Goal: Task Accomplishment & Management: Complete application form

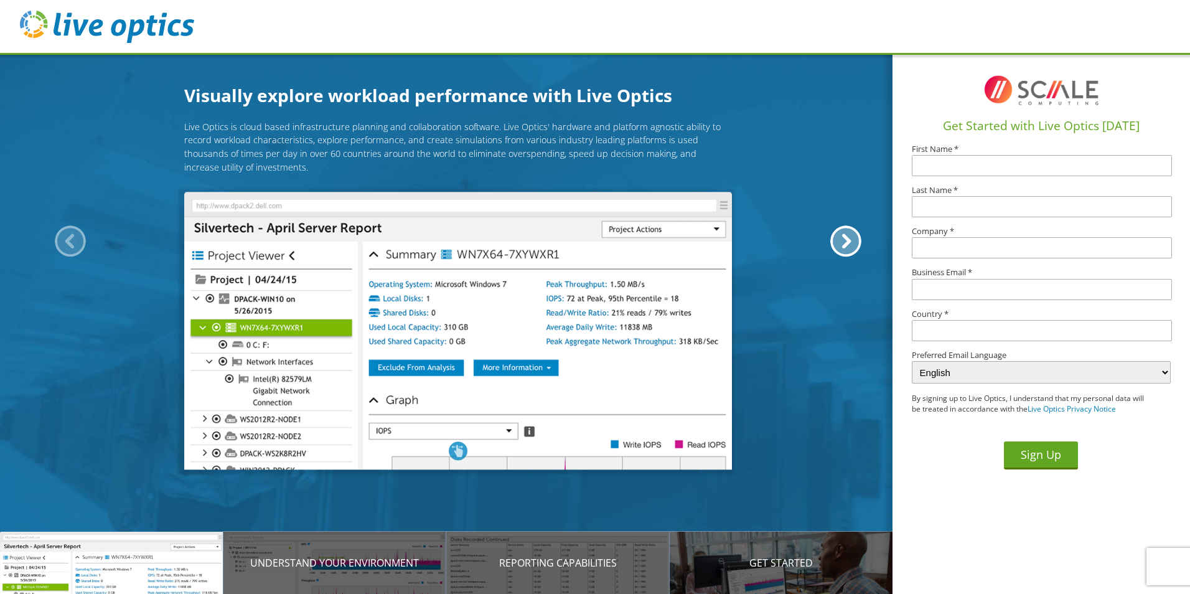
click at [1053, 163] on input "text" at bounding box center [1041, 165] width 260 height 21
type input "JIG"
type input "THAKKAR"
type input "stackteck"
type input "jthakkar@stackteck.com"
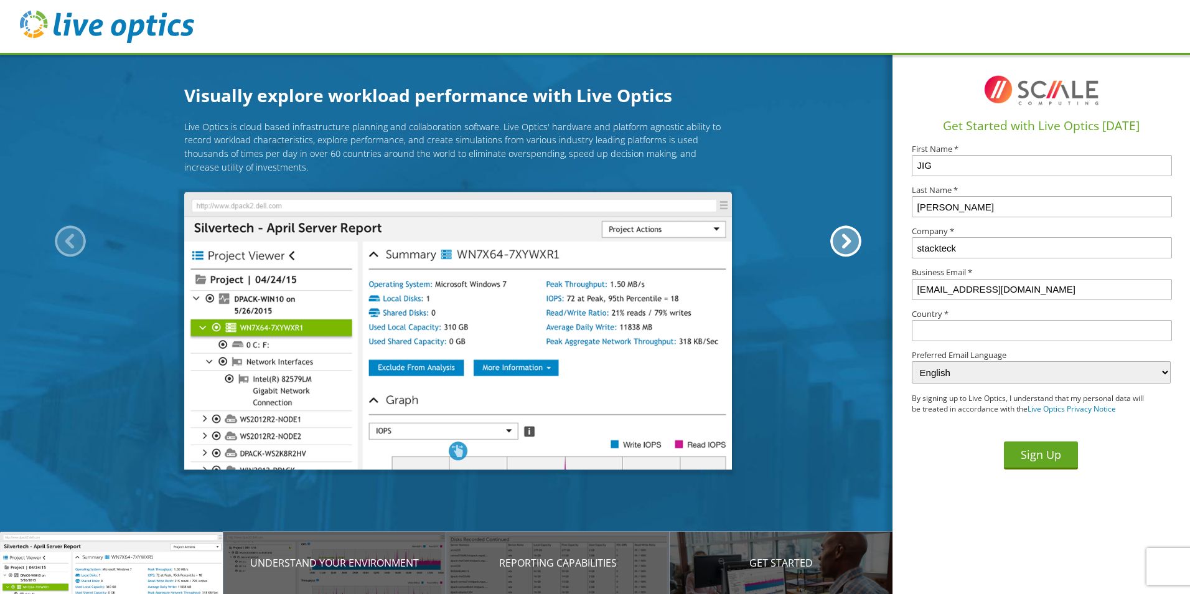
type input "Canada"
click at [1021, 462] on button "Sign Up" at bounding box center [1040, 455] width 74 height 28
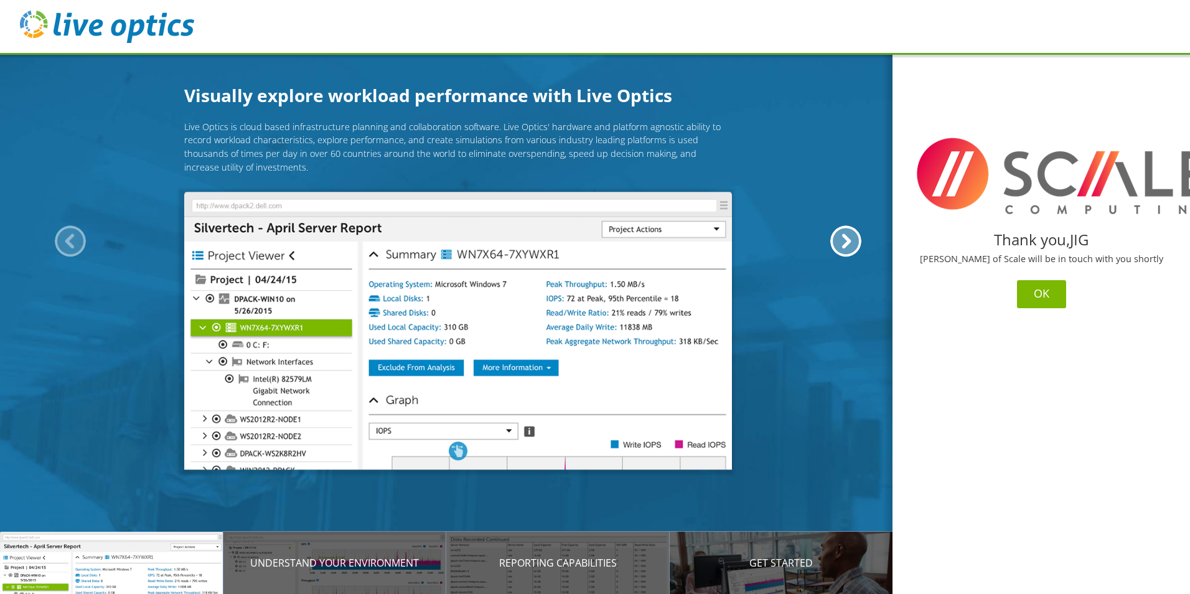
click at [1052, 300] on button "OK" at bounding box center [1041, 294] width 49 height 28
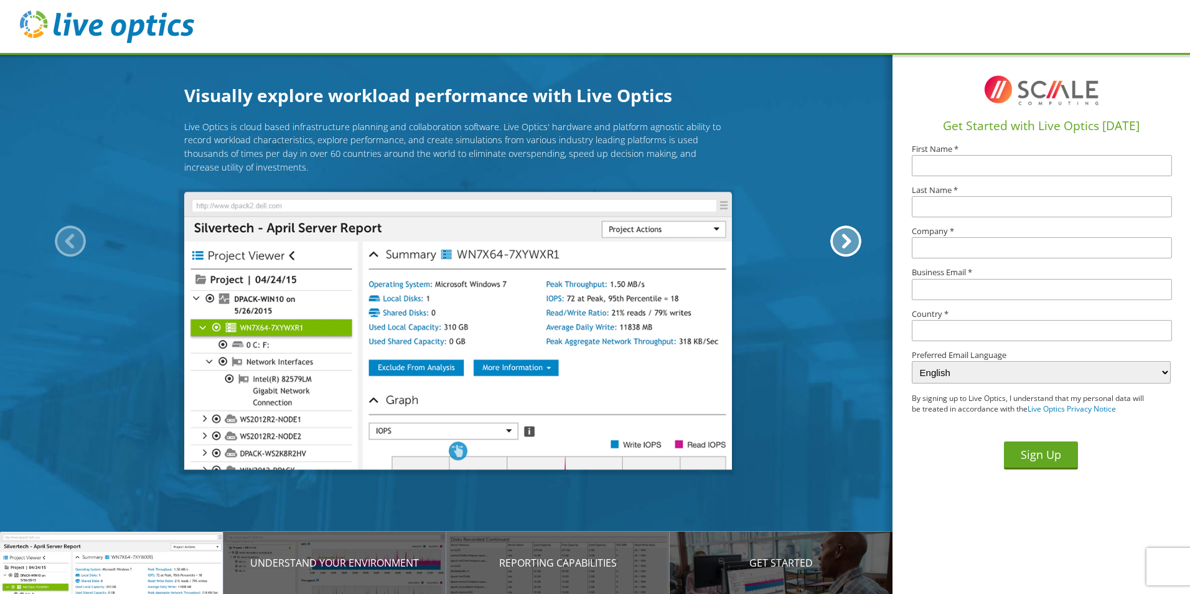
click at [969, 166] on input "text" at bounding box center [1041, 165] width 260 height 21
type input "JIG"
type input "[PERSON_NAME]"
type input "stackteck"
type input "jthakkar@stackteck.com"
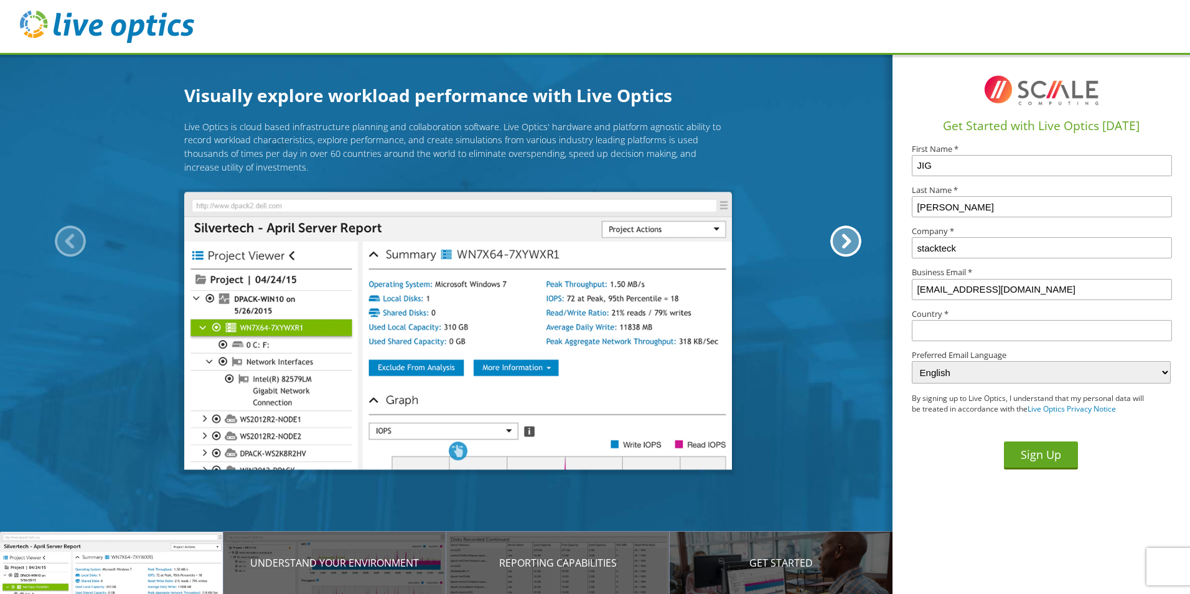
type input "Canada"
click at [1043, 447] on button "Sign Up" at bounding box center [1040, 455] width 74 height 28
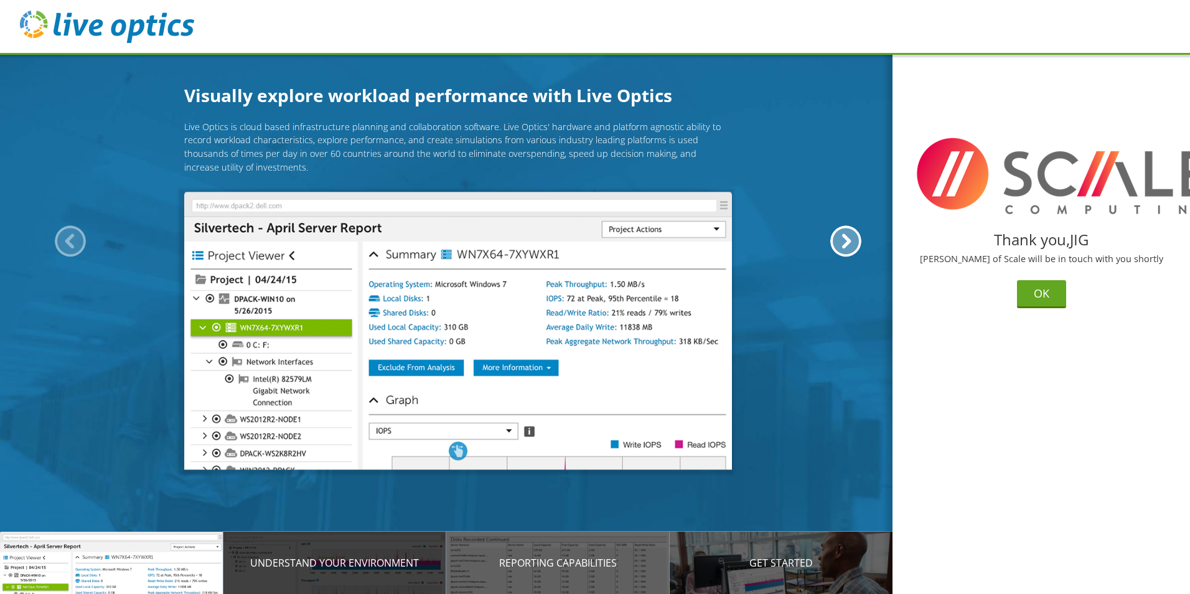
click at [385, 559] on p "Understand your environment" at bounding box center [334, 562] width 223 height 15
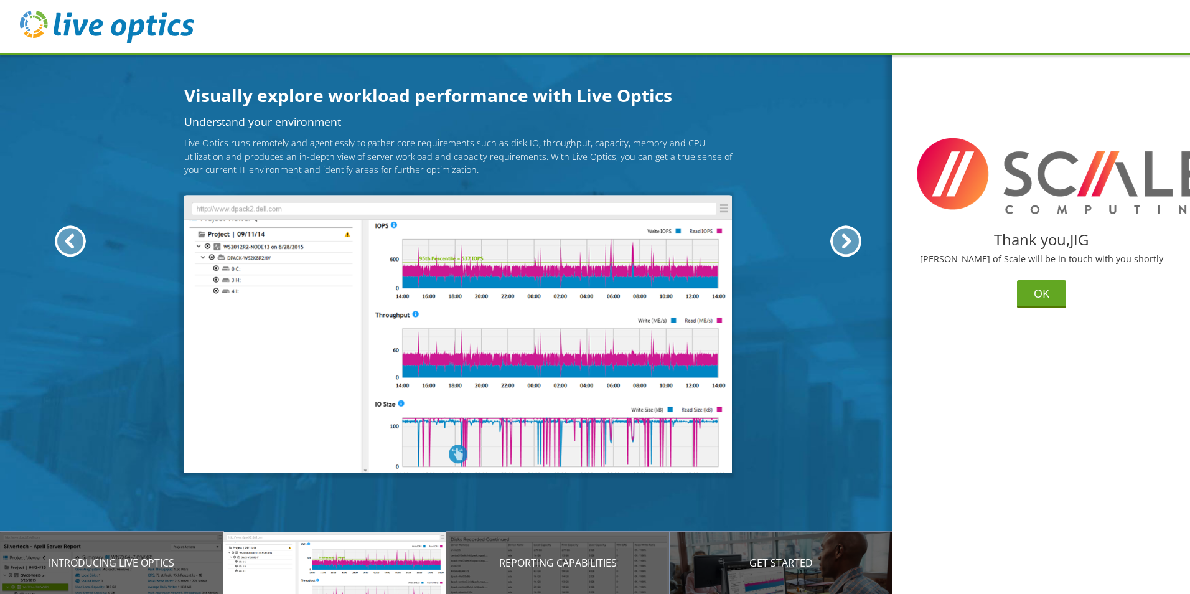
drag, startPoint x: 383, startPoint y: 57, endPoint x: 400, endPoint y: 32, distance: 30.4
click at [383, 56] on section "Visually explore workload performance with Live Optics Live Optics is cloud bas…" at bounding box center [458, 350] width 916 height 594
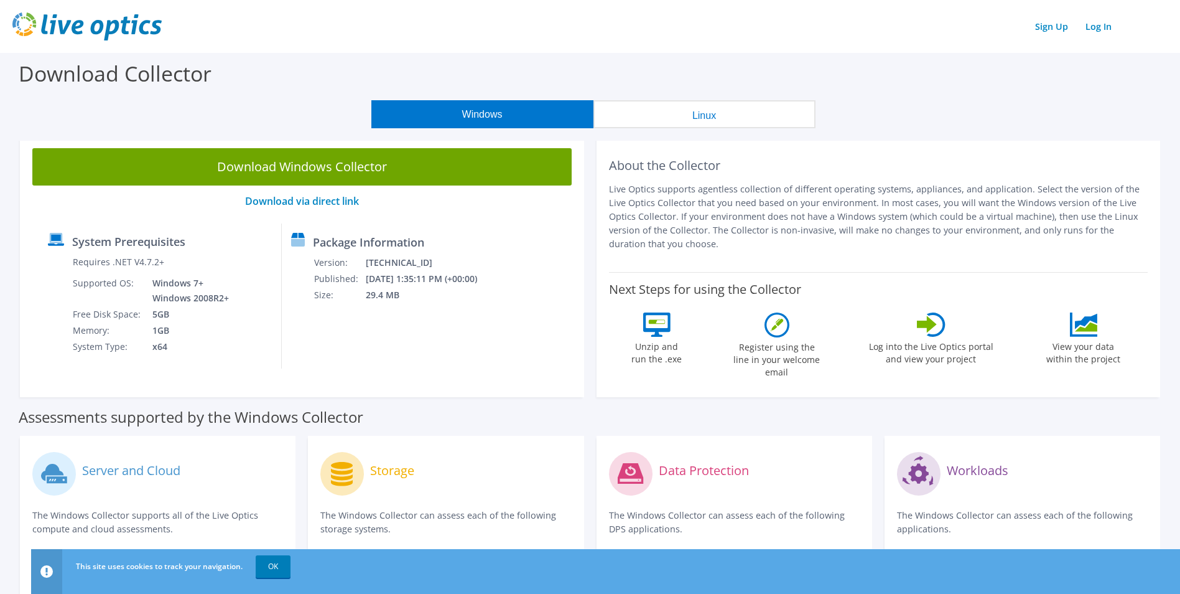
click at [1040, 146] on div "About the Collector Live Optics supports agentless collection of different oper…" at bounding box center [879, 266] width 564 height 261
click at [336, 197] on link "Download via direct link" at bounding box center [302, 201] width 114 height 14
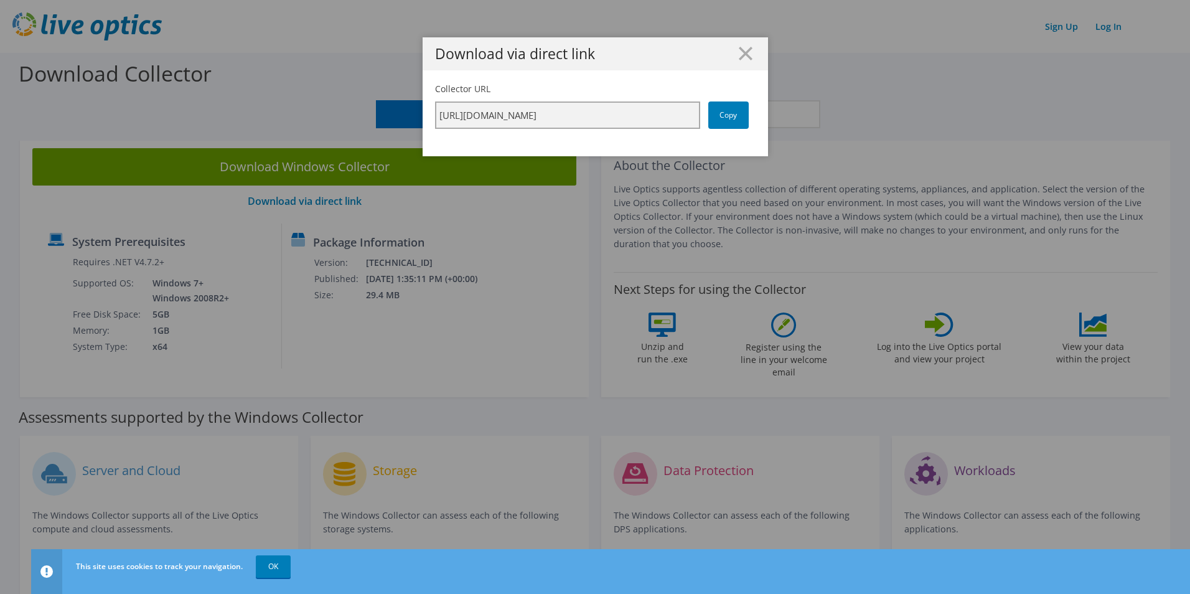
click at [642, 113] on input "https://app.liveoptics.com/collector/direct?request=c9e2b516-8c20-42cd-b96a-ab4…" at bounding box center [567, 114] width 265 height 27
click at [723, 119] on link "Copy" at bounding box center [728, 114] width 40 height 27
click at [739, 55] on line at bounding box center [745, 53] width 12 height 12
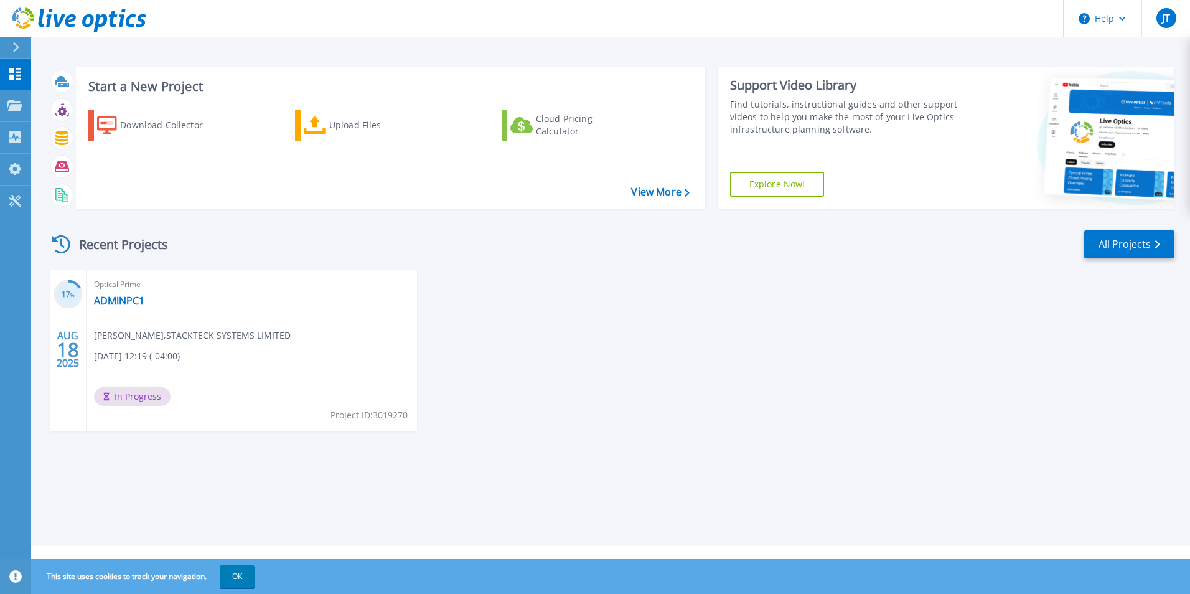
click at [128, 389] on span "In Progress" at bounding box center [132, 396] width 77 height 19
drag, startPoint x: 128, startPoint y: 389, endPoint x: 337, endPoint y: 321, distance: 220.0
click at [341, 317] on div "Optical Prime ADMINPC1 [PERSON_NAME] , STACKTECK SYSTEMS LIMITED [DATE] 12:19 (…" at bounding box center [251, 350] width 330 height 161
click at [504, 291] on div "17 % [DATE] Optical Prime ADMINPC1 Jig [PERSON_NAME] , STACKTECK SYSTEMS LIMITE…" at bounding box center [606, 363] width 1136 height 186
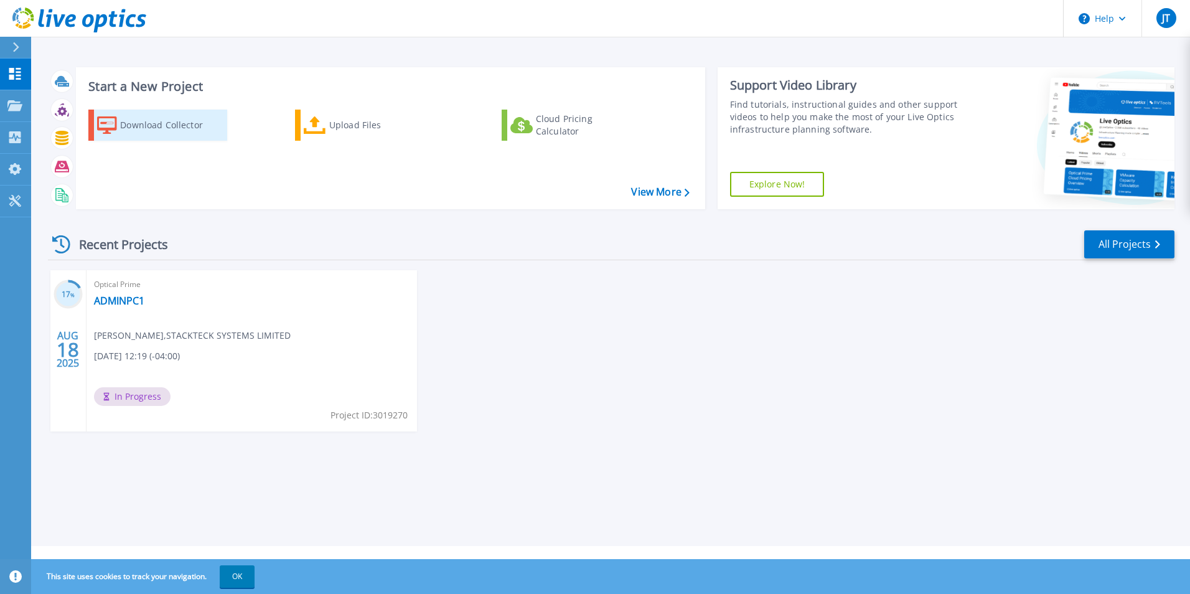
click at [216, 127] on div "Download Collector" at bounding box center [170, 125] width 100 height 25
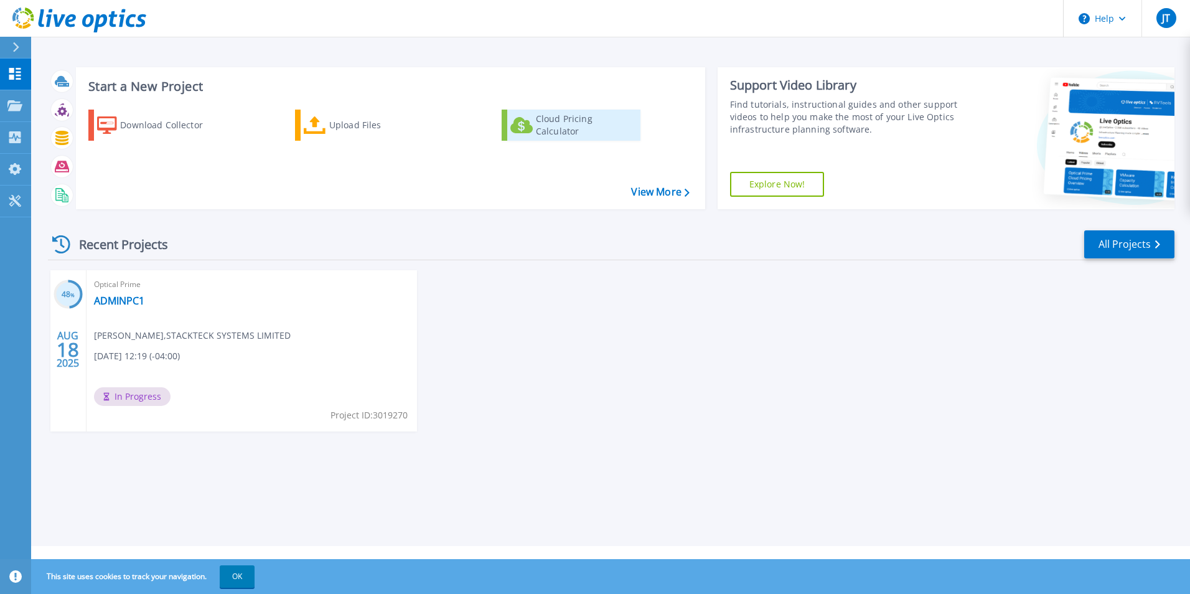
click at [586, 124] on div "Cloud Pricing Calculator" at bounding box center [586, 125] width 100 height 25
click at [787, 109] on div "Find tutorials, instructional guides and other support videos to help you make …" at bounding box center [846, 116] width 233 height 37
